Goal: Navigation & Orientation: Find specific page/section

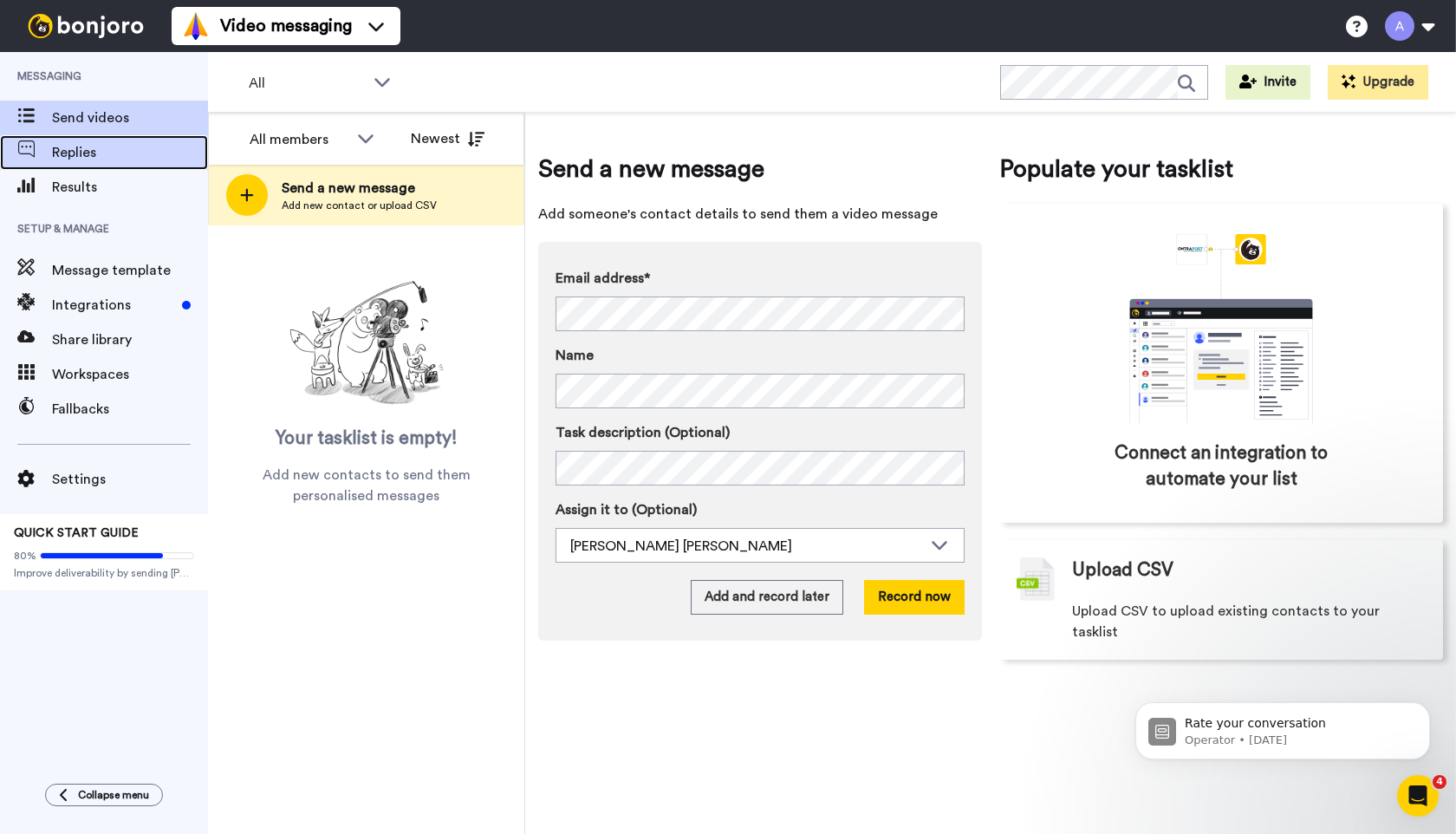
click at [58, 154] on span "Replies" at bounding box center [130, 152] width 156 height 21
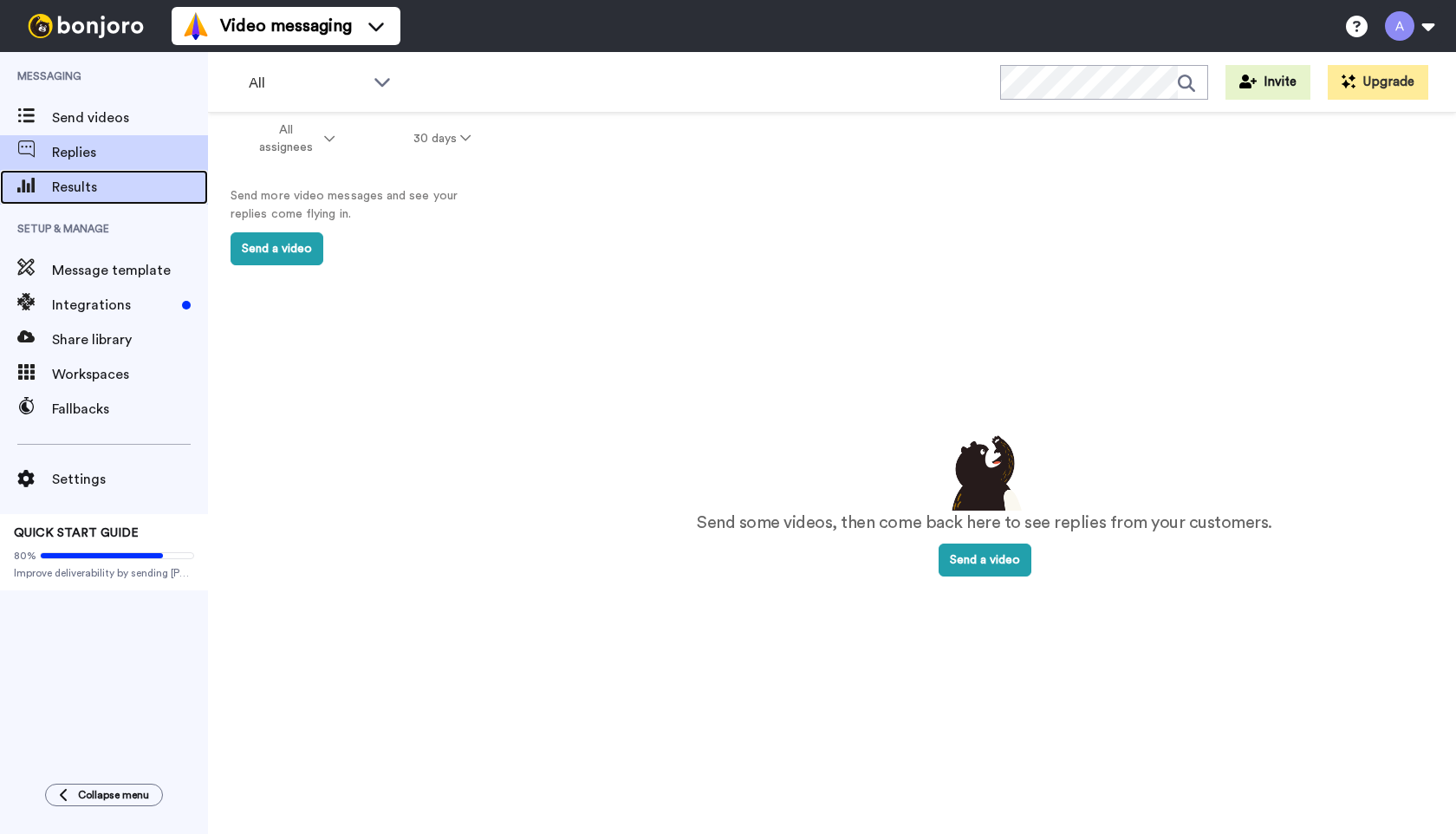
click at [59, 191] on span "Results" at bounding box center [130, 187] width 156 height 21
